Goal: Check status: Check status

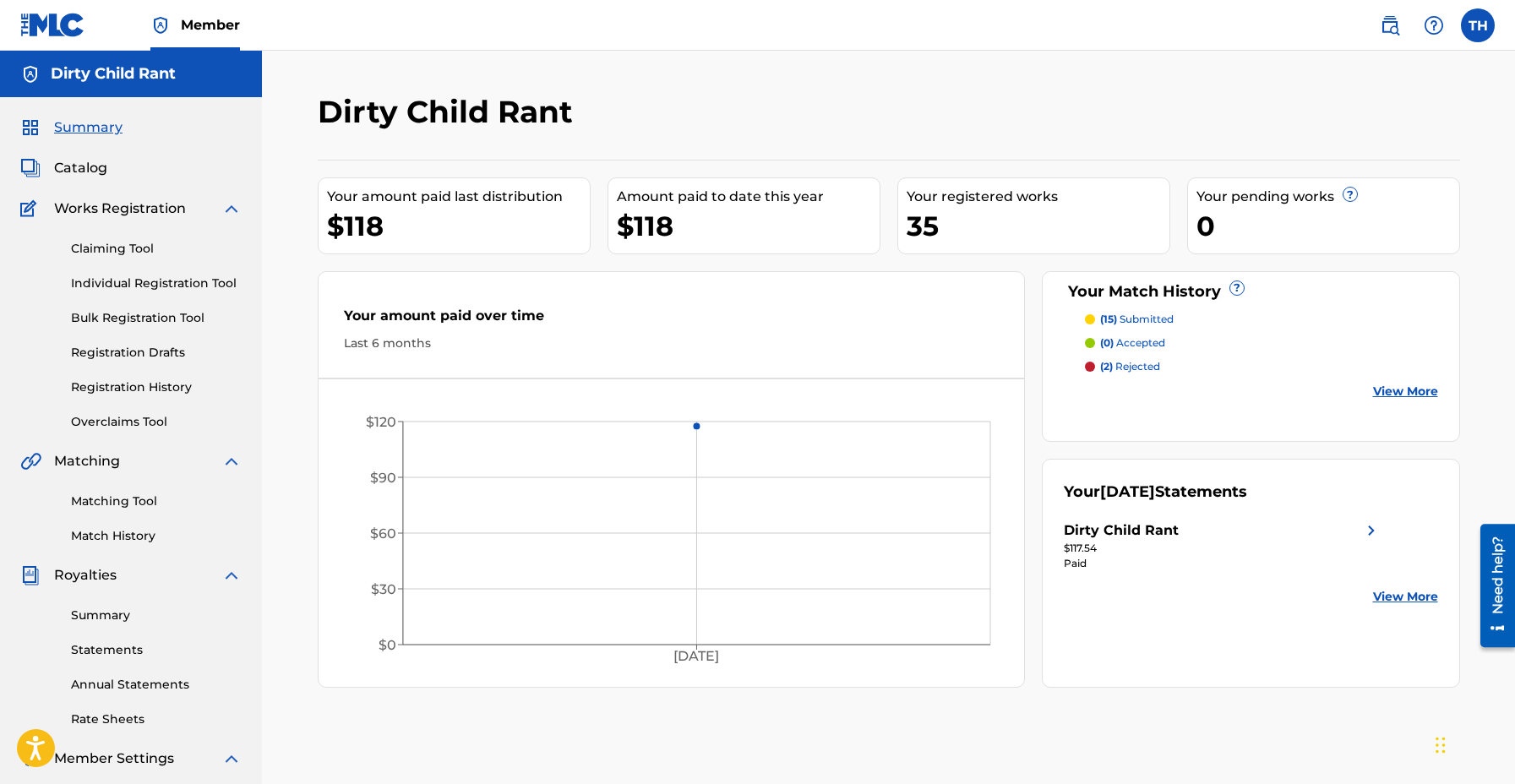
click at [1471, 401] on div "Dirty Child Rant Your amount paid last distribution $118 Amount paid to date th…" at bounding box center [888, 529] width 1183 height 874
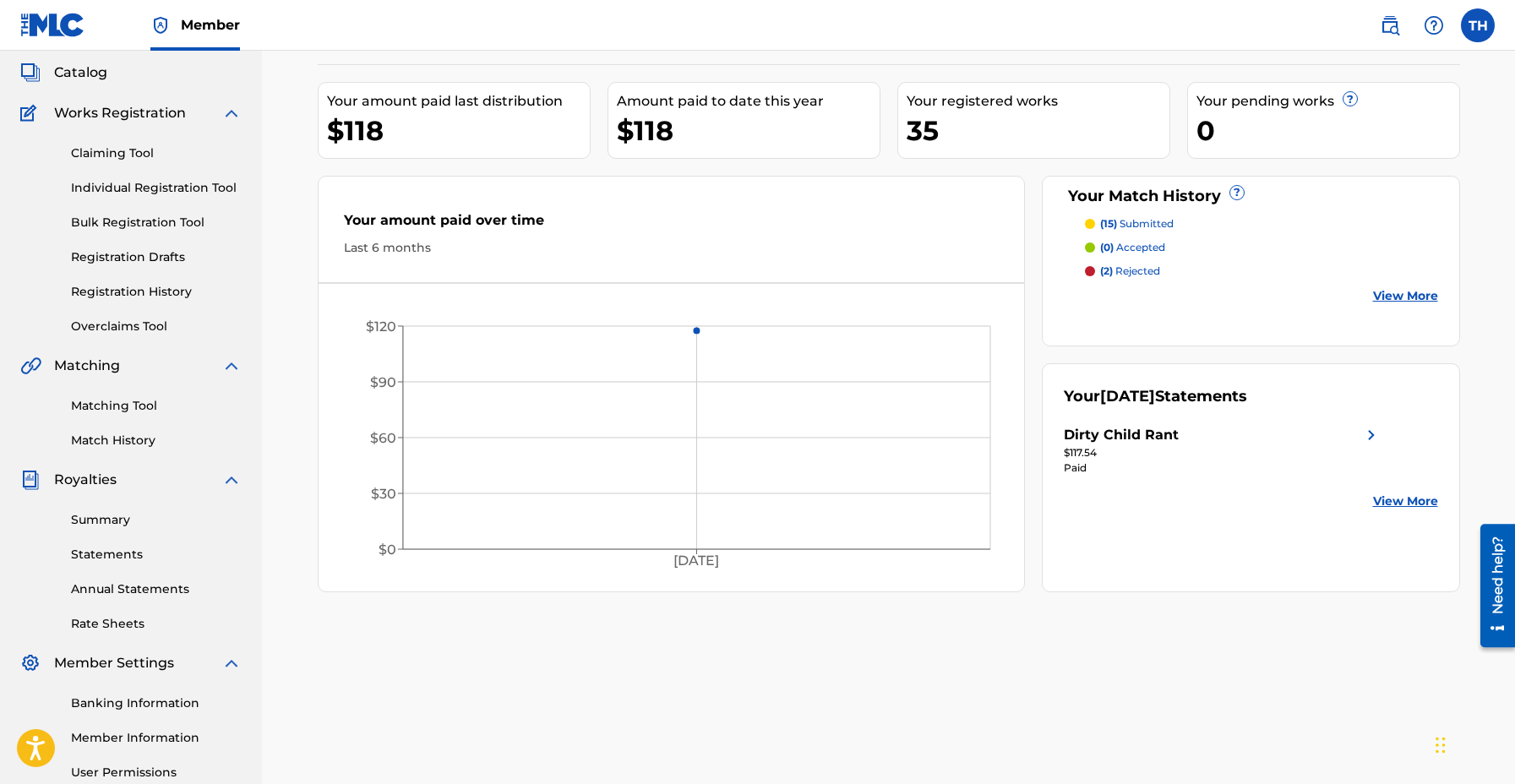
scroll to position [101, 0]
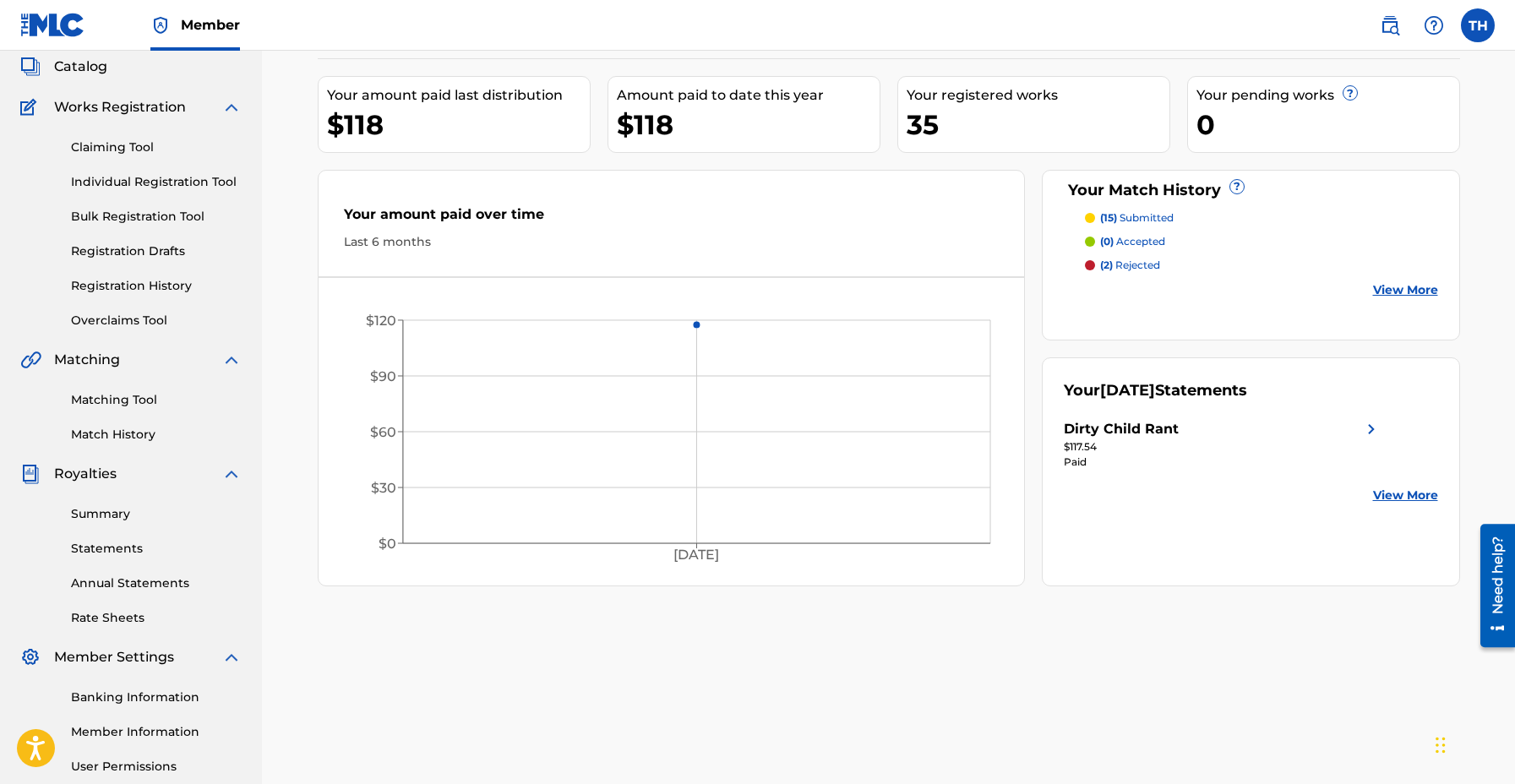
click at [1374, 435] on img at bounding box center [1370, 429] width 20 height 20
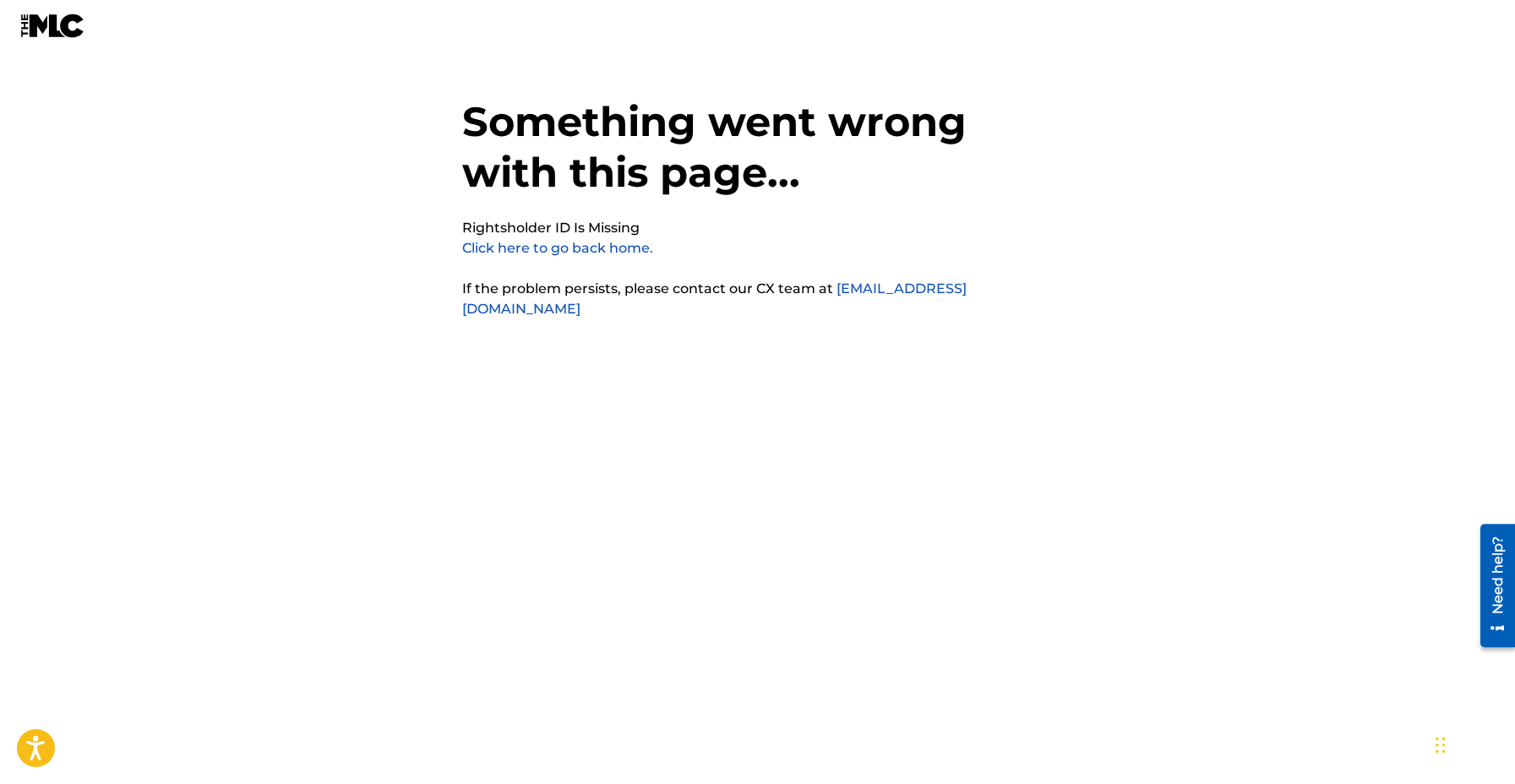
click at [539, 253] on link "Click here to go back home." at bounding box center [558, 247] width 191 height 16
